Goal: Information Seeking & Learning: Check status

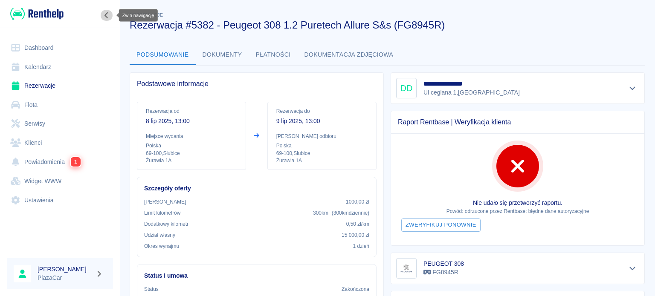
click at [105, 16] on icon "Zwiń nawigację" at bounding box center [106, 15] width 3 height 6
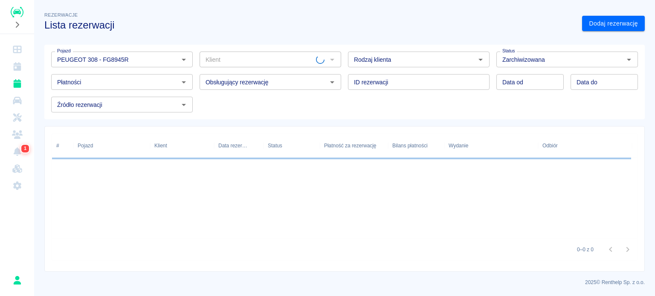
type input "PEUGEOT 308 - FG8945R"
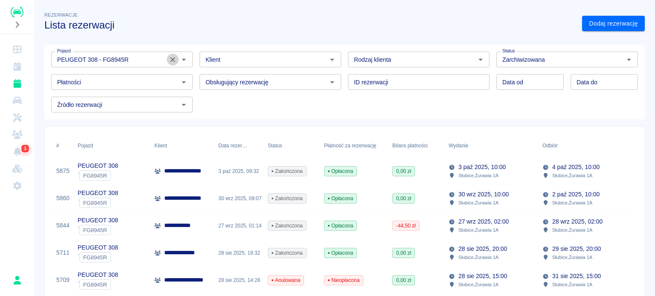
click at [175, 57] on icon "Wyczyść" at bounding box center [172, 59] width 9 height 9
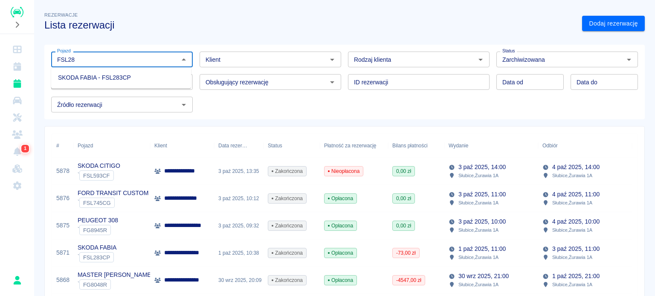
click at [134, 76] on li "SKODA FABIA - FSL283CP" at bounding box center [121, 78] width 140 height 14
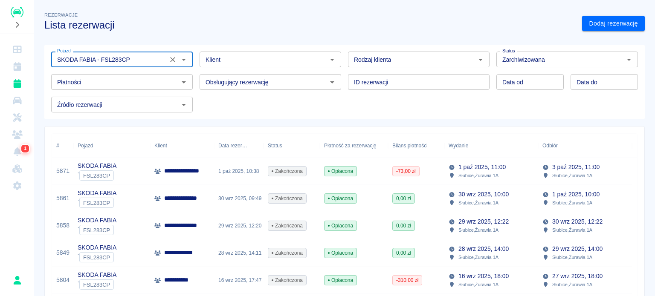
type input "SKODA FABIA - FSL283CP"
click at [364, 23] on h3 "Lista rezerwacji" at bounding box center [309, 25] width 531 height 12
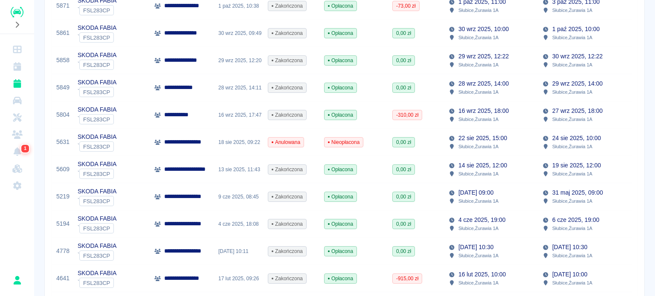
scroll to position [171, 0]
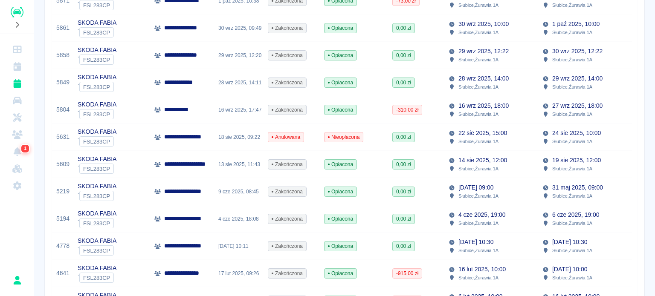
click at [163, 145] on div "**********" at bounding box center [182, 137] width 64 height 27
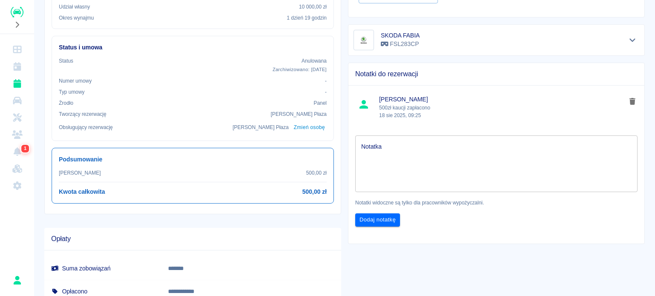
scroll to position [271, 0]
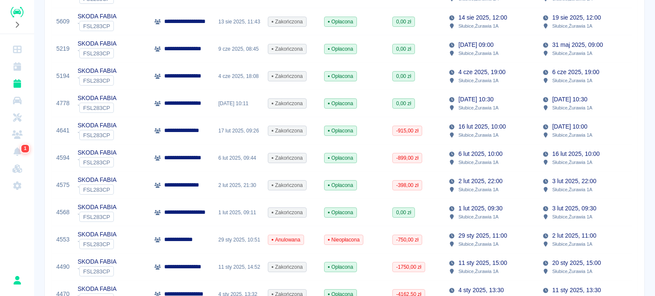
scroll to position [299, 0]
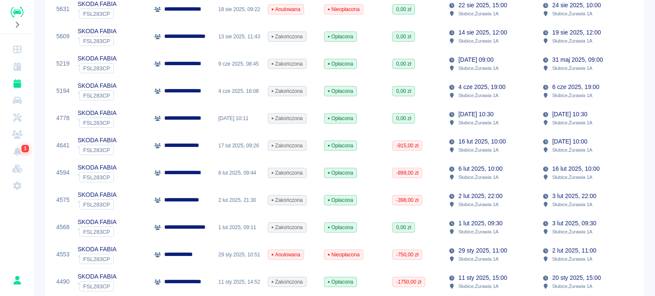
click at [642, 133] on div "**********" at bounding box center [344, 140] width 621 height 871
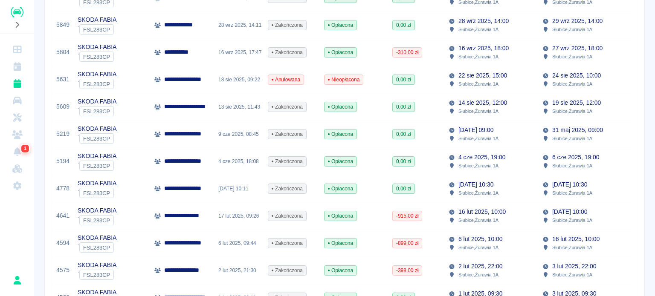
scroll to position [213, 0]
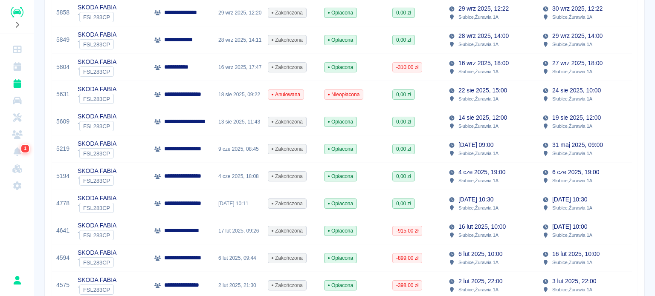
click at [366, 113] on div "Opłacona" at bounding box center [354, 121] width 68 height 27
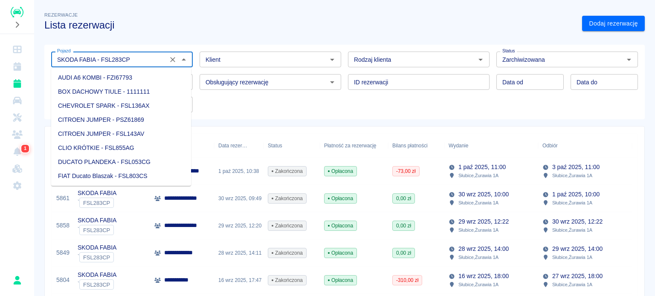
click at [157, 62] on input "SKODA FABIA - FSL283CP" at bounding box center [109, 59] width 111 height 11
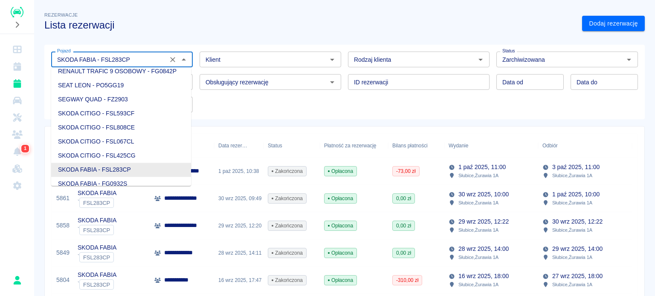
click at [174, 56] on icon "Wyczyść" at bounding box center [172, 59] width 9 height 9
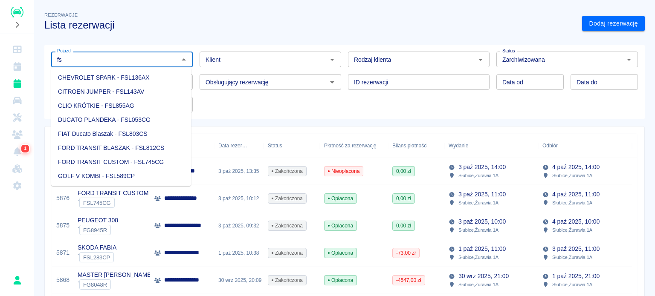
type input "f"
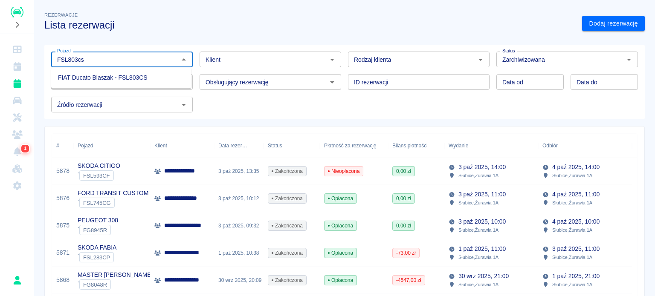
click at [170, 85] on ul "FIAT Ducato Blaszak - FSL803CS" at bounding box center [121, 77] width 140 height 21
click at [158, 83] on li "FIAT Ducato Blaszak - FSL803CS" at bounding box center [121, 78] width 140 height 14
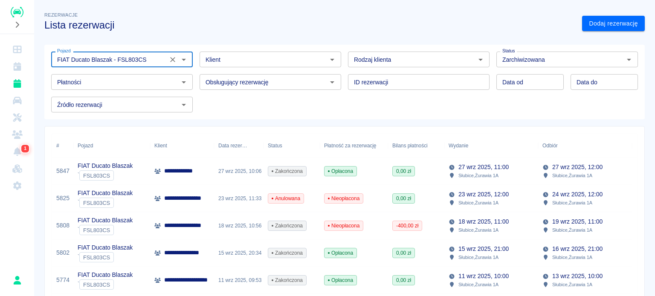
type input "FIAT Ducato Blaszak - FSL803CS"
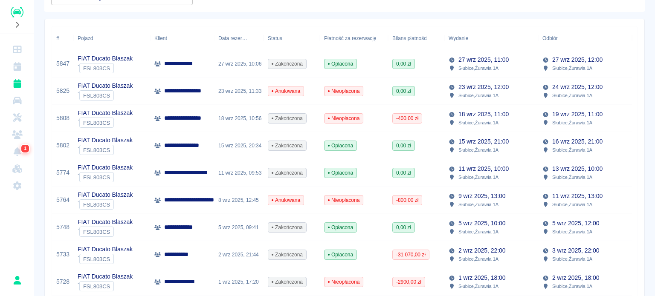
scroll to position [128, 0]
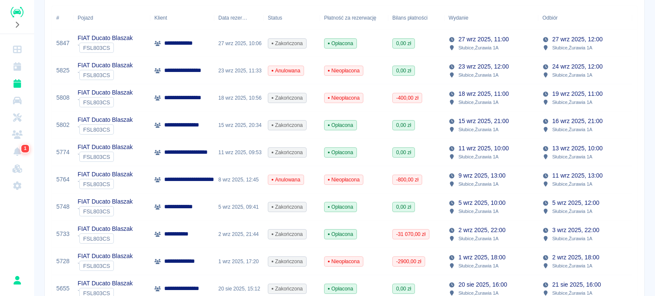
click at [565, 233] on p "3 wrz 2025, 22:00" at bounding box center [575, 230] width 47 height 9
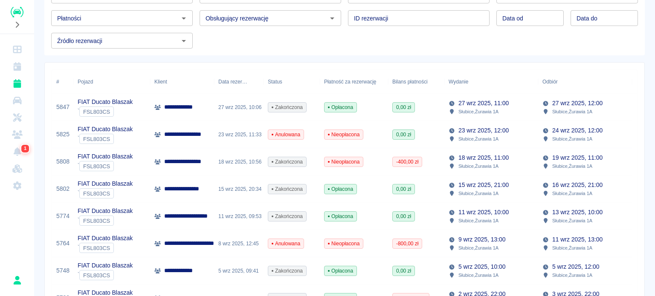
scroll to position [85, 0]
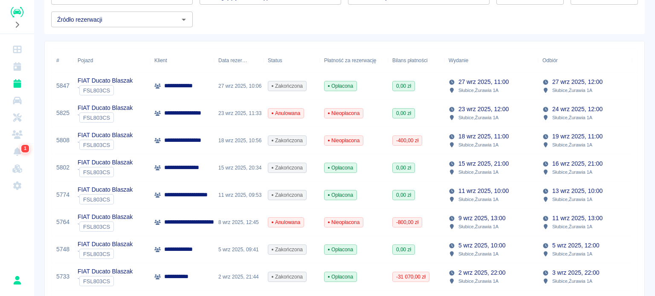
click at [421, 247] on div "0,00 zł" at bounding box center [416, 249] width 56 height 27
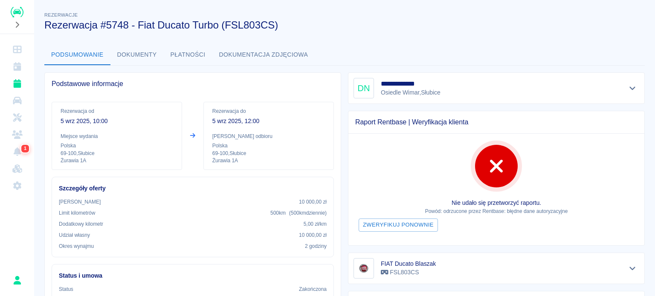
click at [622, 45] on div "Podsumowanie Dokumenty Płatności Dokumentacja zdjęciowa" at bounding box center [344, 55] width 601 height 20
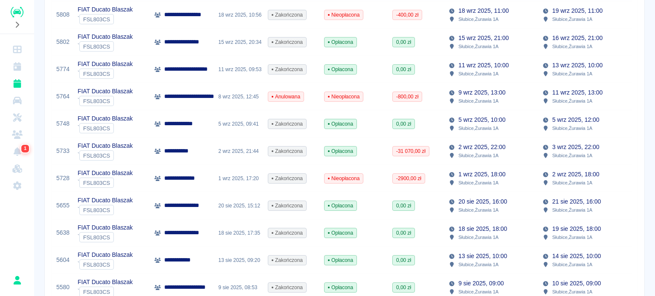
scroll to position [213, 0]
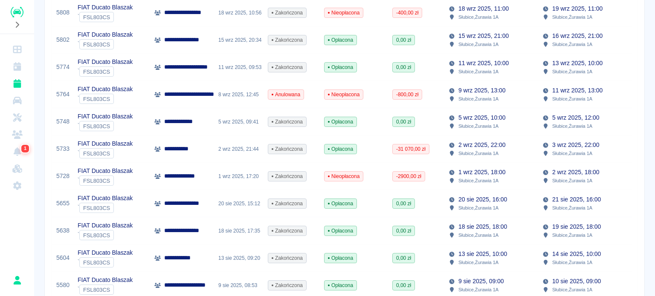
click at [378, 153] on div "Opłacona" at bounding box center [354, 149] width 68 height 27
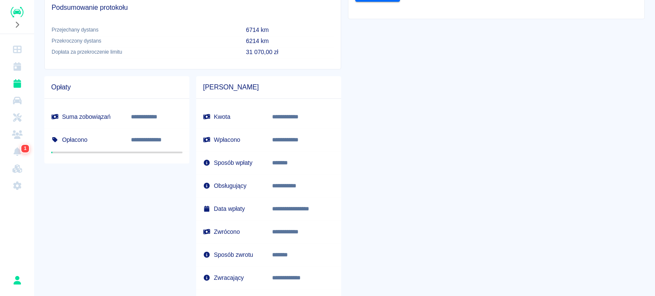
scroll to position [469, 0]
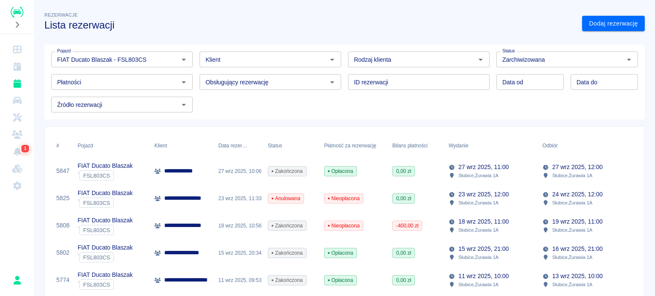
click at [361, 16] on div "Rezerwacje Lista rezerwacji" at bounding box center [307, 17] width 538 height 28
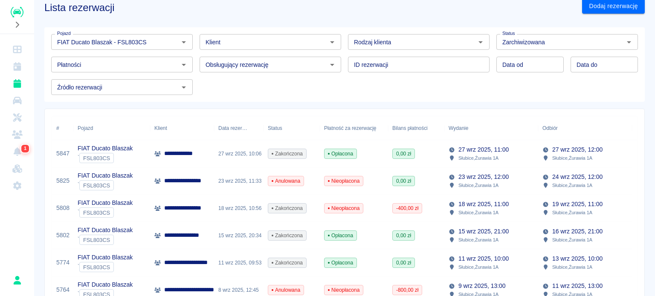
scroll to position [23, 0]
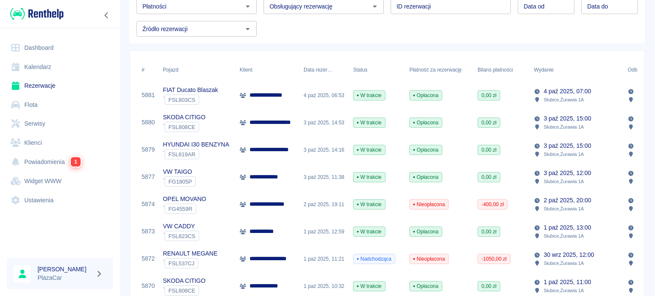
scroll to position [84, 0]
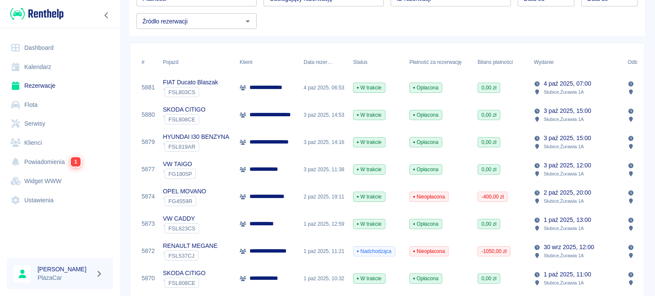
click at [246, 88] on icon at bounding box center [243, 87] width 6 height 5
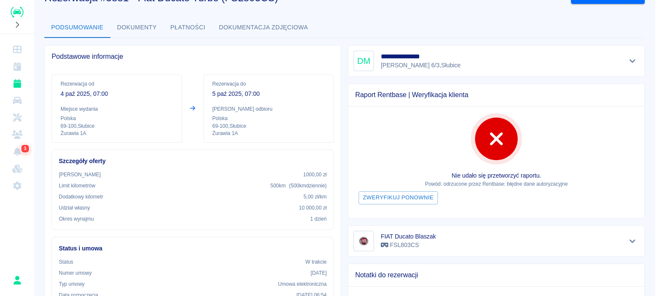
scroll to position [43, 0]
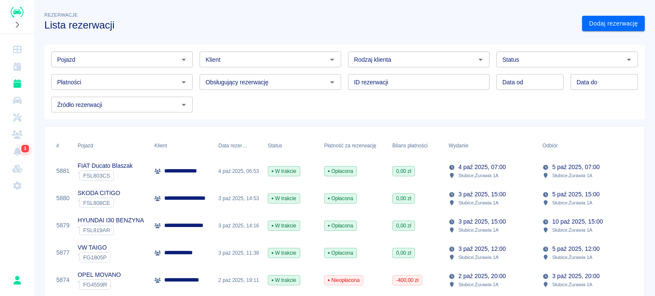
click at [135, 196] on div "SKODA CITIGO ` FSL808CE" at bounding box center [111, 198] width 77 height 27
click at [176, 175] on p "**********" at bounding box center [184, 171] width 41 height 9
click at [229, 195] on div "3 paź 2025, 14:53" at bounding box center [238, 198] width 49 height 27
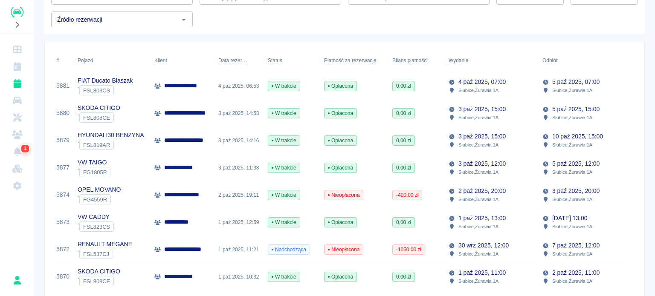
scroll to position [43, 0]
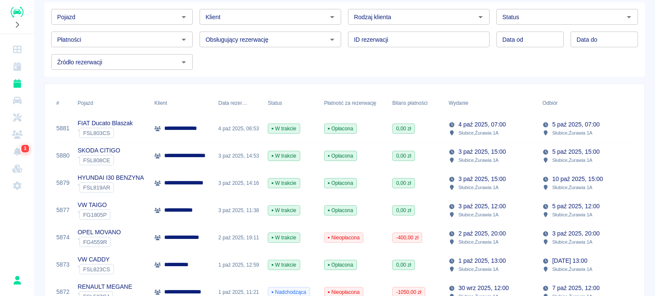
click at [213, 177] on div "**********" at bounding box center [182, 183] width 64 height 27
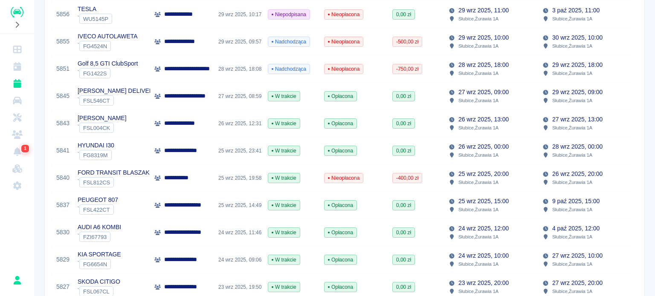
scroll to position [555, 0]
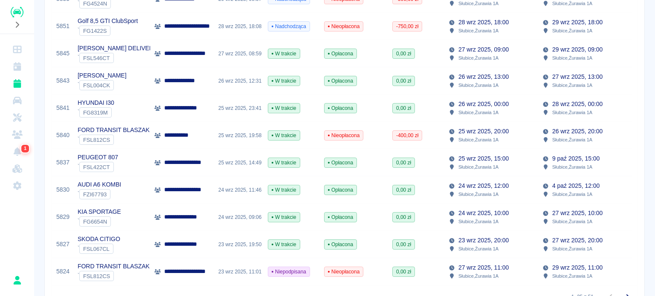
click at [372, 200] on div "Opłacona" at bounding box center [354, 190] width 68 height 27
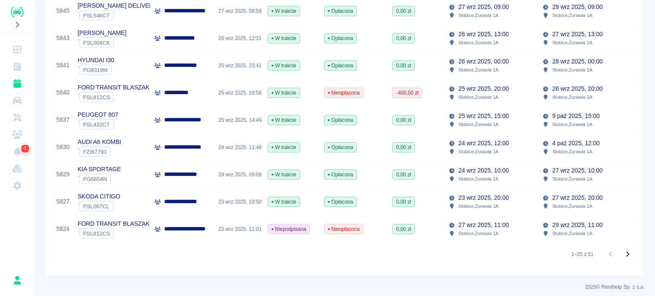
click at [425, 146] on div "0,00 zł" at bounding box center [416, 147] width 56 height 27
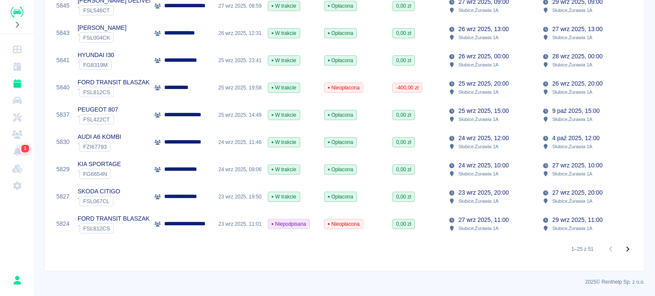
scroll to position [608, 0]
click at [619, 254] on button "Przejdź do następnej strony" at bounding box center [627, 249] width 17 height 17
click at [627, 250] on icon "Przejdź do następnej strony" at bounding box center [628, 249] width 3 height 5
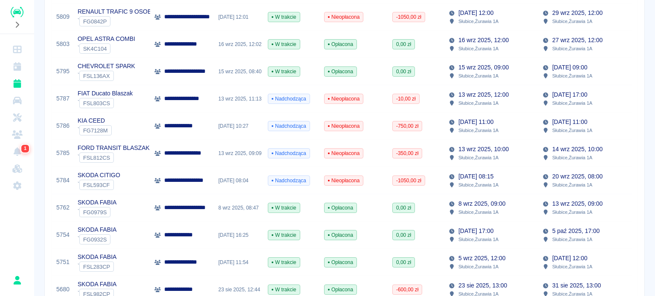
scroll to position [139, 0]
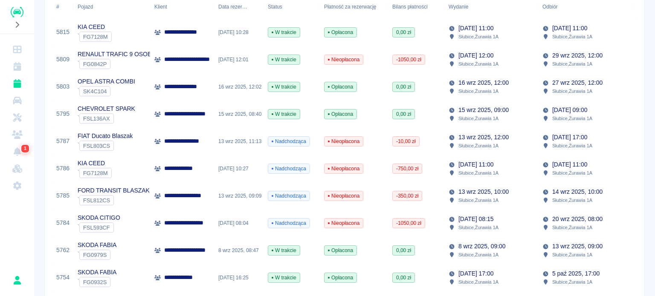
click at [237, 39] on div "[DATE] 10:28" at bounding box center [238, 32] width 49 height 27
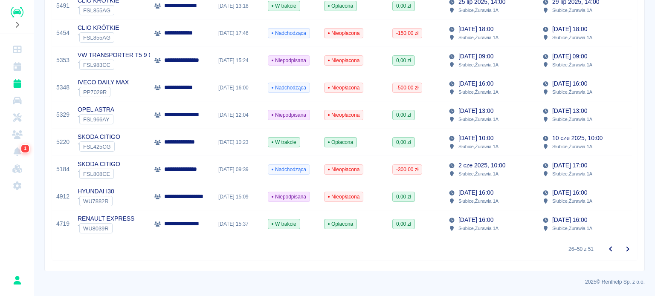
scroll to position [608, 0]
click at [609, 252] on icon "Przejdź do poprzedniej strony" at bounding box center [610, 249] width 3 height 5
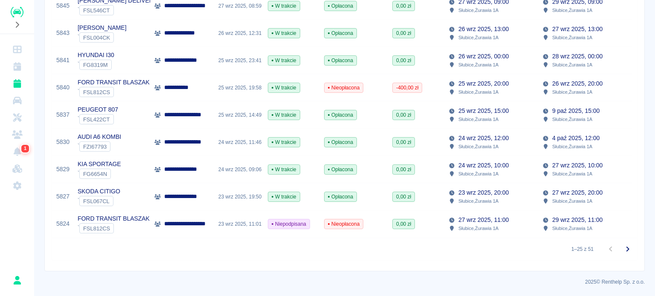
click at [605, 252] on div at bounding box center [619, 249] width 34 height 17
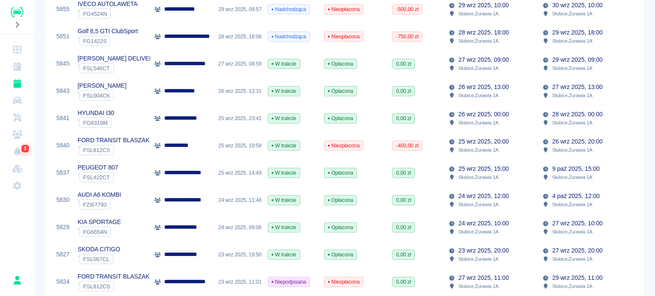
scroll to position [608, 0]
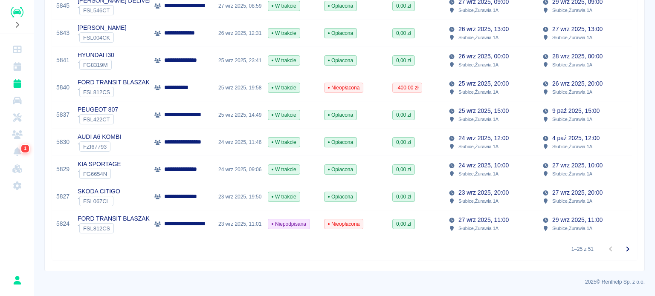
click at [519, 135] on div "[DATE] 12:00 Słubice , Żurawia 1A" at bounding box center [491, 142] width 94 height 27
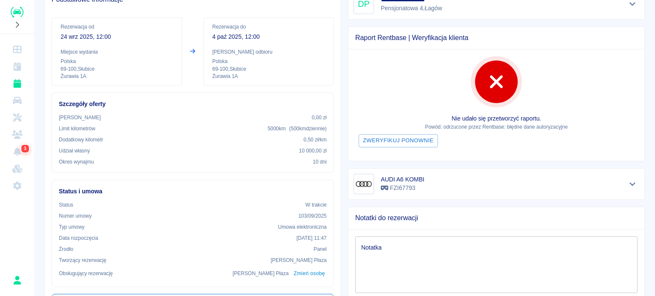
scroll to position [42, 0]
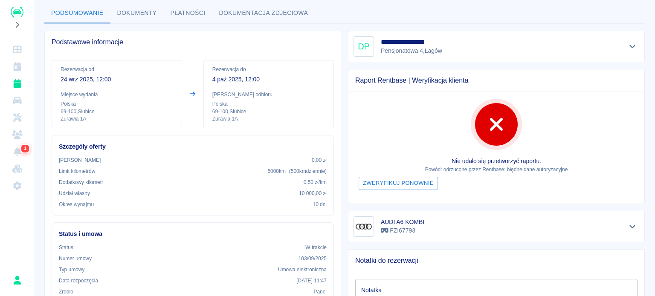
click at [644, 114] on div "**********" at bounding box center [344, 267] width 621 height 610
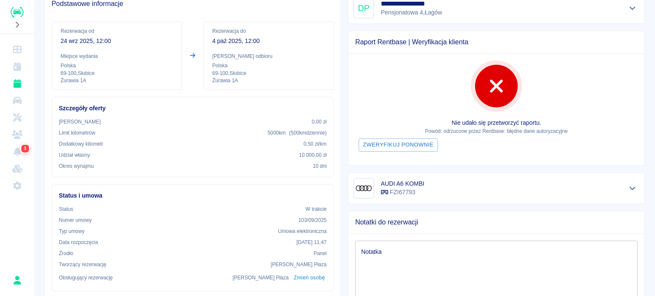
scroll to position [74, 0]
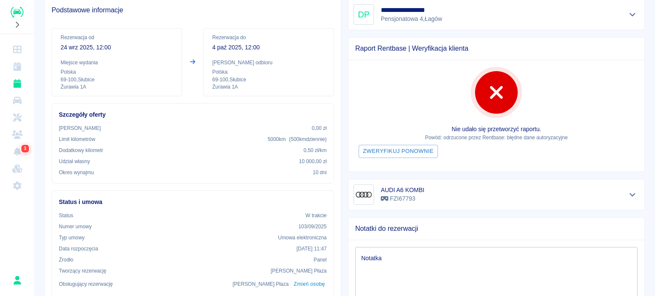
click at [641, 97] on div "**********" at bounding box center [344, 235] width 621 height 610
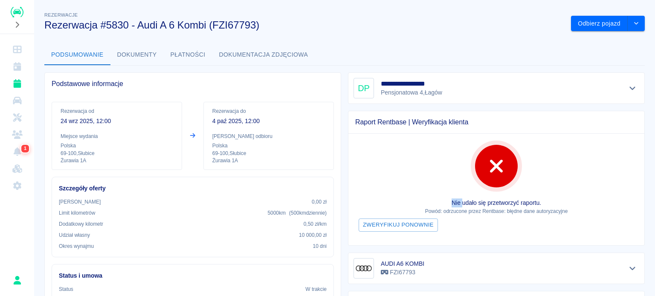
scroll to position [43, 0]
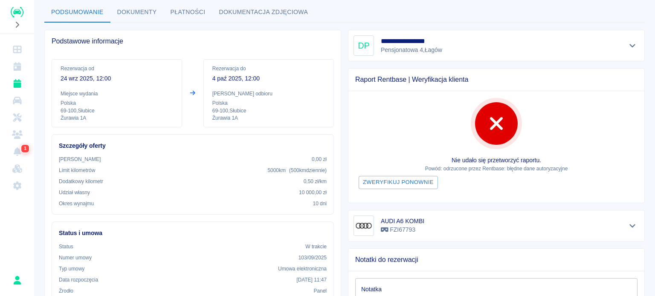
click at [569, 10] on div "Podsumowanie Dokumenty Płatności Dokumentacja zdjęciowa" at bounding box center [344, 12] width 601 height 20
click at [595, 12] on div "Podsumowanie Dokumenty Płatności Dokumentacja zdjęciowa" at bounding box center [344, 12] width 601 height 20
click at [442, 13] on div "Podsumowanie Dokumenty Płatności Dokumentacja zdjęciowa" at bounding box center [344, 12] width 601 height 20
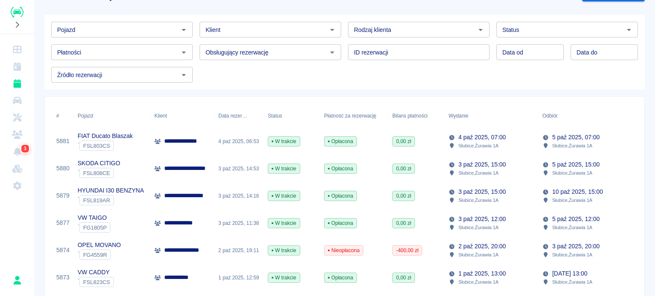
scroll to position [43, 0]
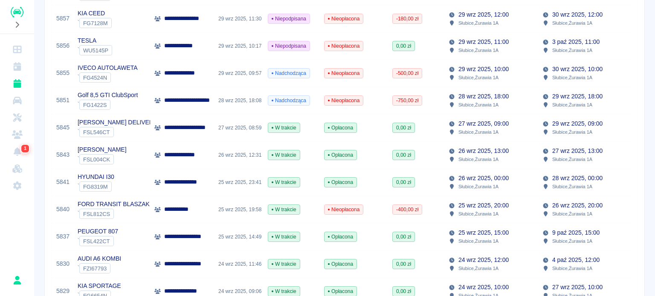
scroll to position [438, 0]
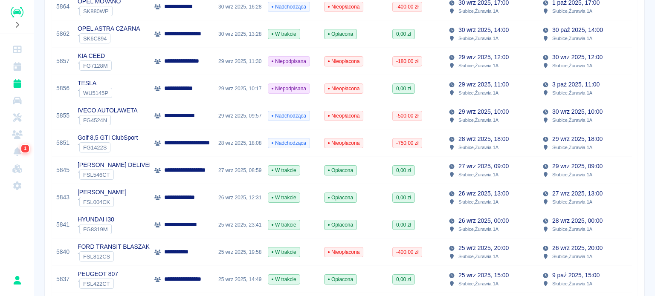
click at [645, 39] on div "**********" at bounding box center [344, 1] width 621 height 871
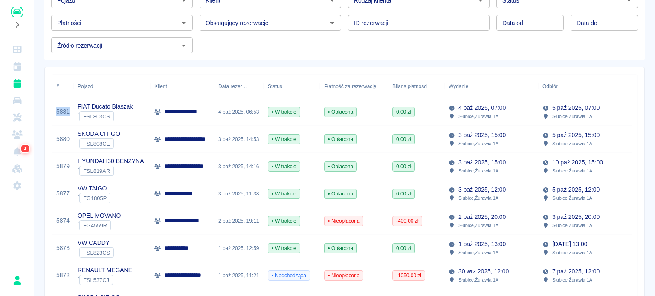
scroll to position [54, 0]
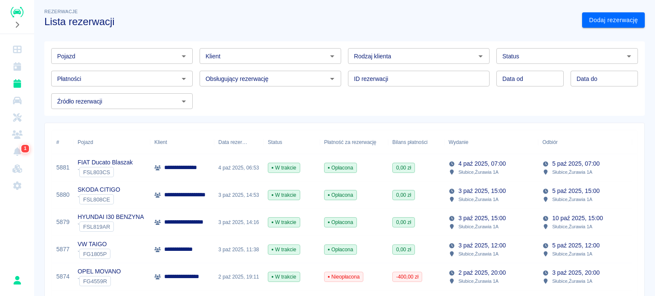
scroll to position [0, 0]
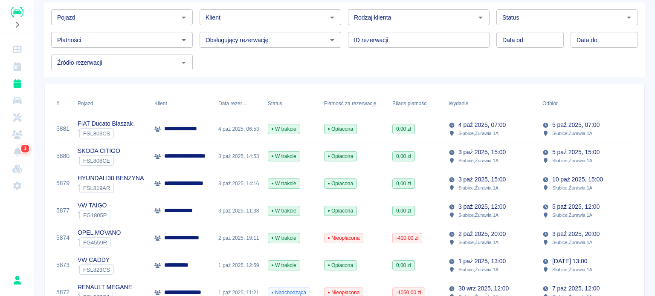
scroll to position [100, 0]
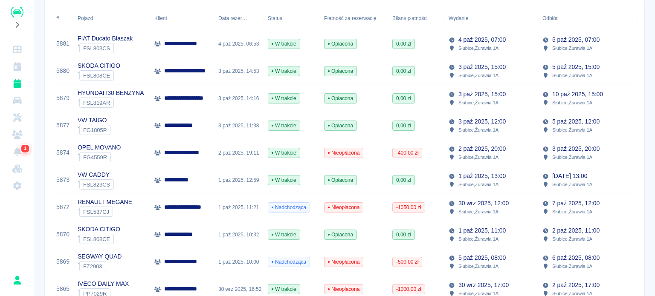
scroll to position [142, 0]
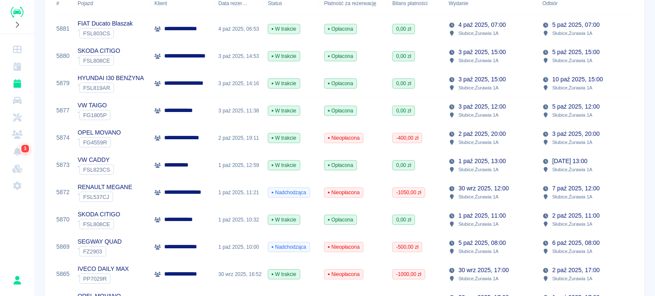
click at [642, 29] on div "**********" at bounding box center [344, 296] width 621 height 871
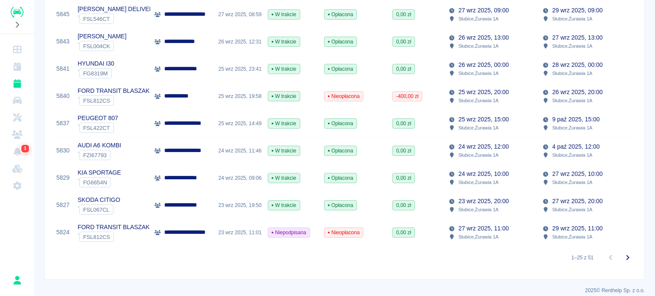
scroll to position [608, 0]
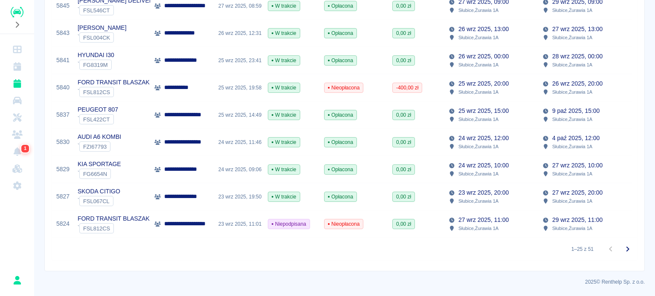
click at [527, 144] on div "[DATE] 12:00 Słubice , Żurawia 1A" at bounding box center [491, 142] width 94 height 27
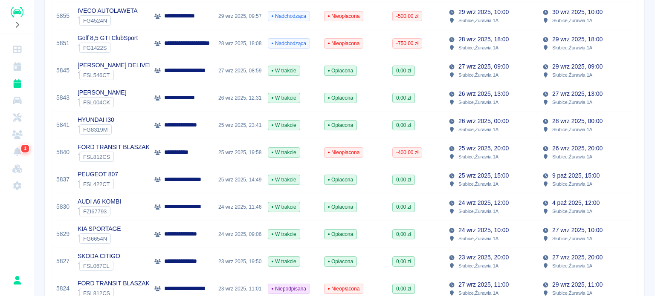
scroll to position [597, 0]
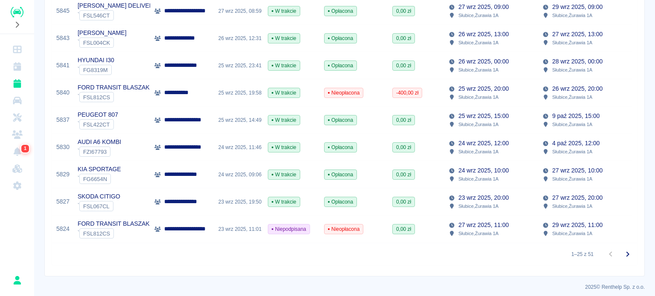
click at [474, 146] on p "24 wrz 2025, 12:00" at bounding box center [484, 143] width 50 height 9
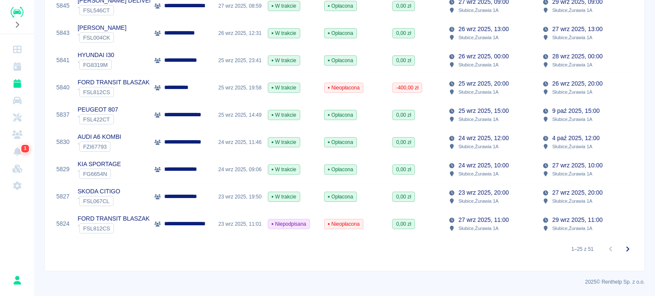
scroll to position [608, 0]
click at [623, 254] on icon "Przejdź do następnej strony" at bounding box center [628, 249] width 10 height 10
click at [627, 247] on icon "Przejdź do następnej strony" at bounding box center [628, 249] width 3 height 5
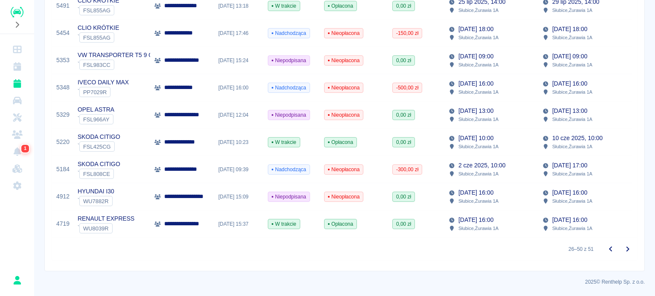
click at [609, 247] on icon "Przejdź do poprzedniej strony" at bounding box center [611, 249] width 10 height 10
click at [609, 247] on div at bounding box center [619, 249] width 34 height 17
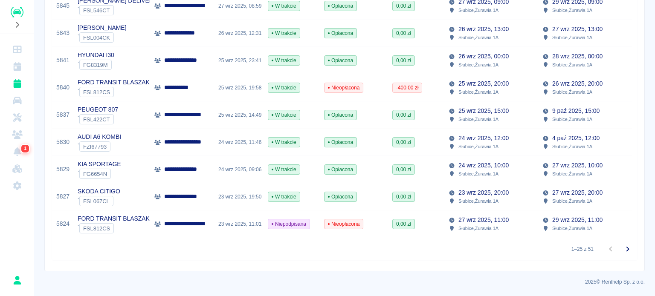
click at [609, 247] on div at bounding box center [619, 249] width 34 height 17
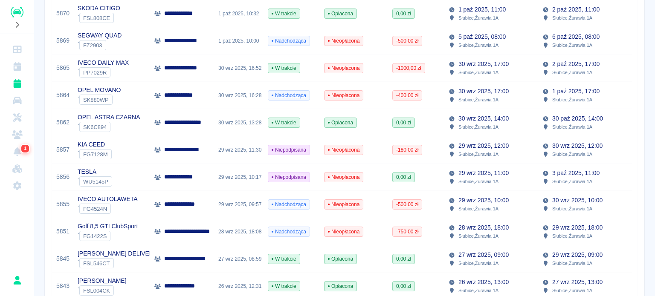
scroll to position [90, 0]
